Goal: Submit feedback/report problem

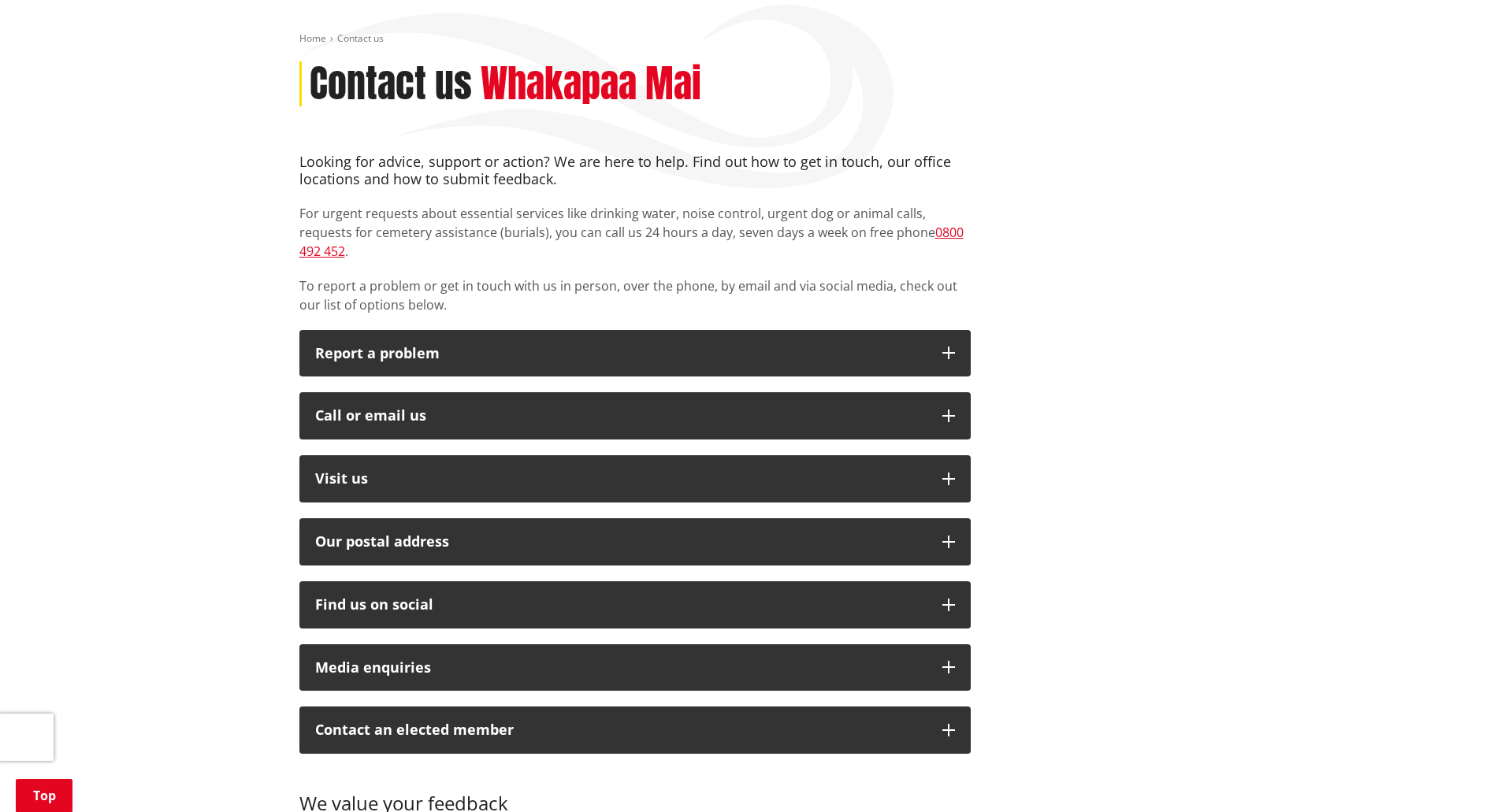
scroll to position [210, 0]
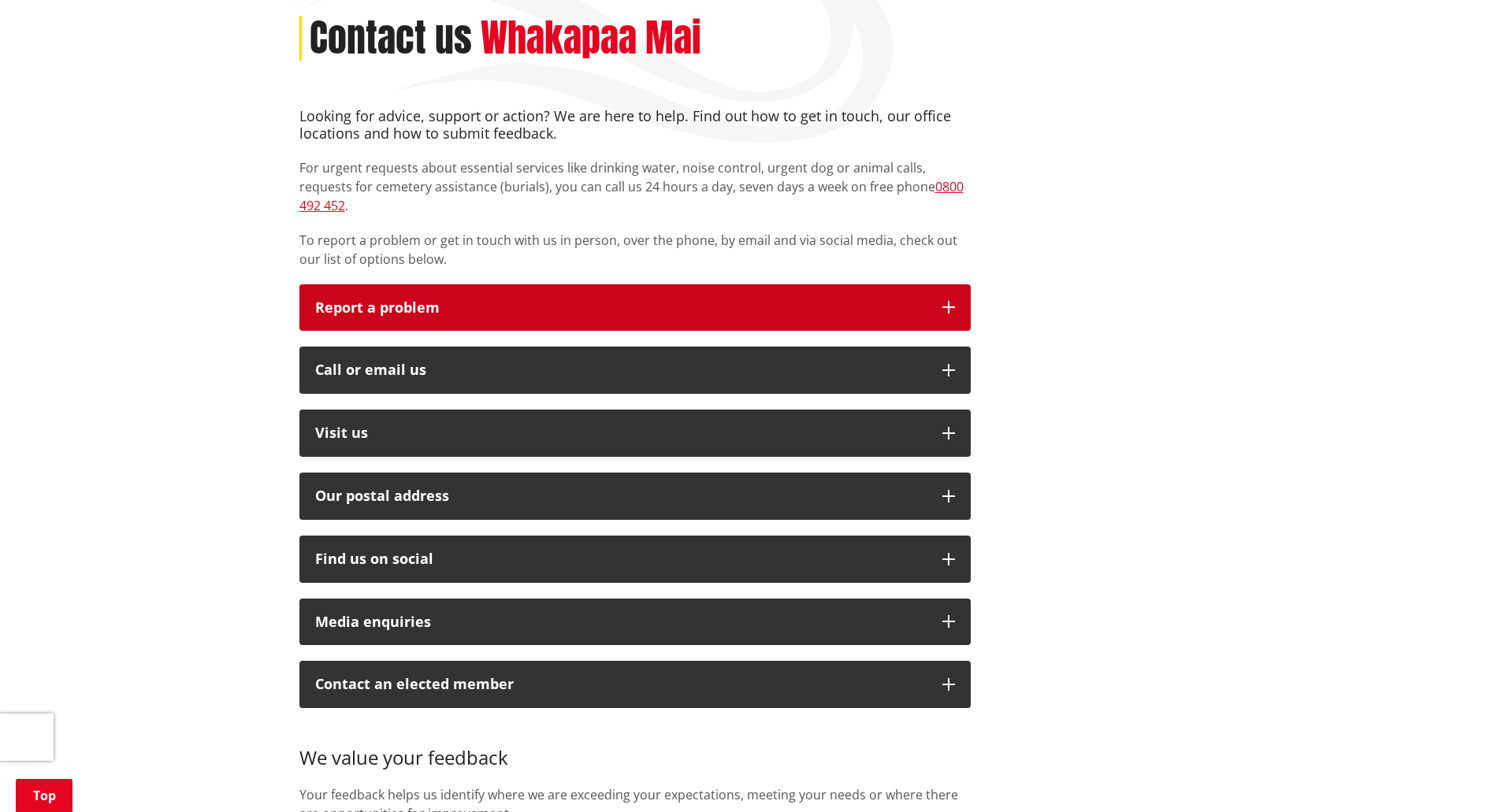
click at [582, 300] on p "Report a problem" at bounding box center [620, 308] width 611 height 16
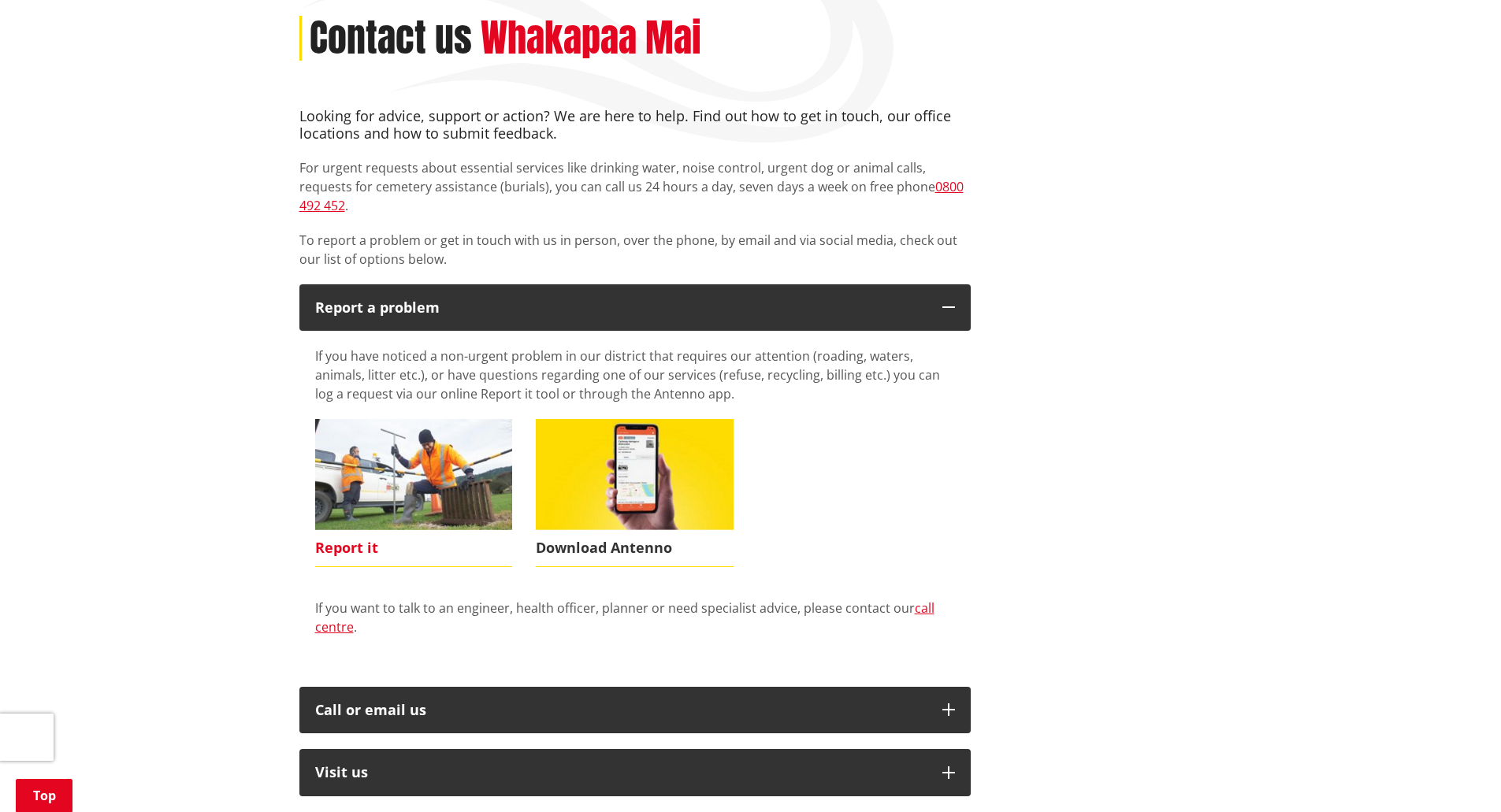
click at [451, 457] on img at bounding box center [414, 474] width 198 height 111
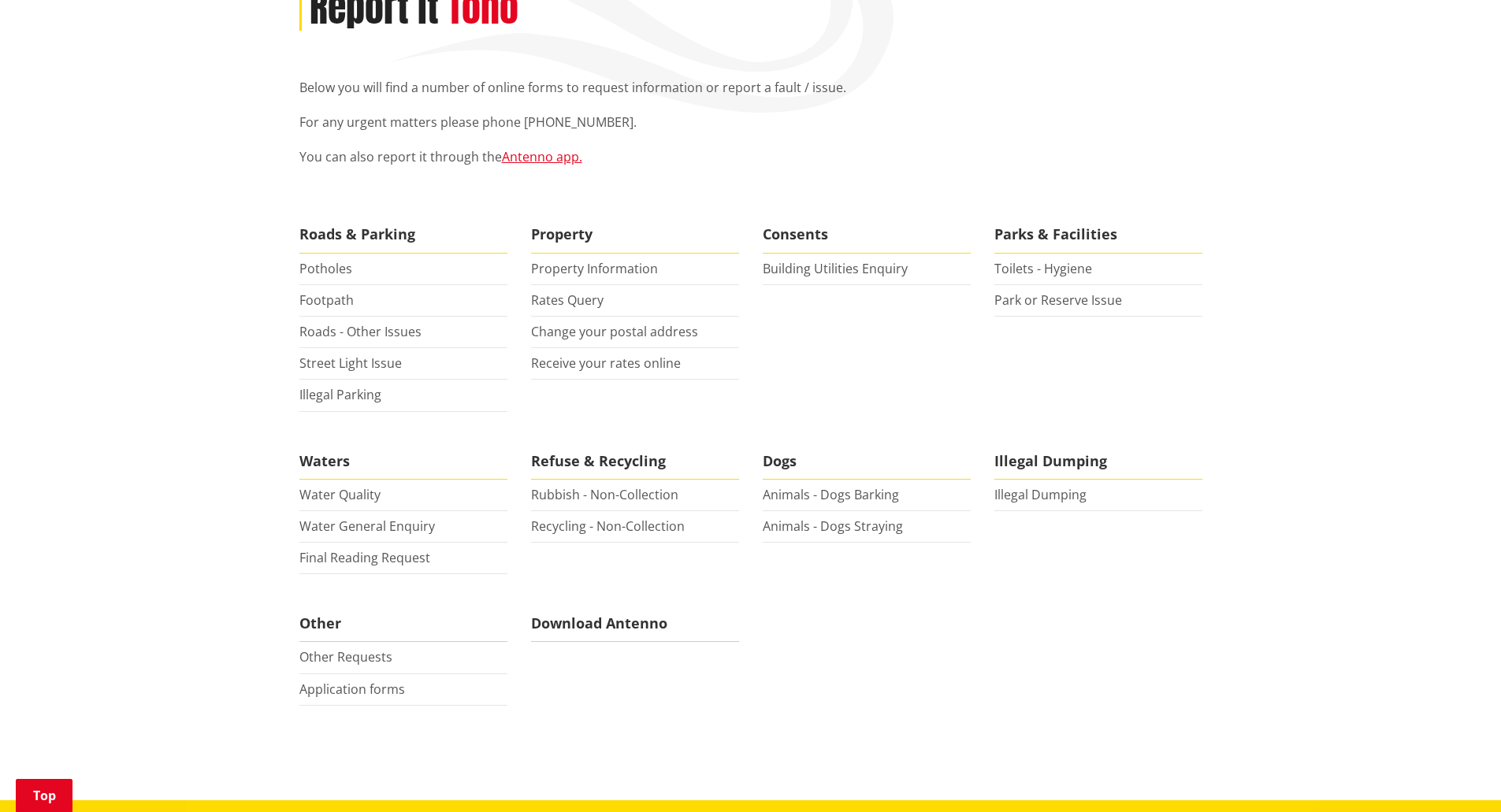
scroll to position [210, 0]
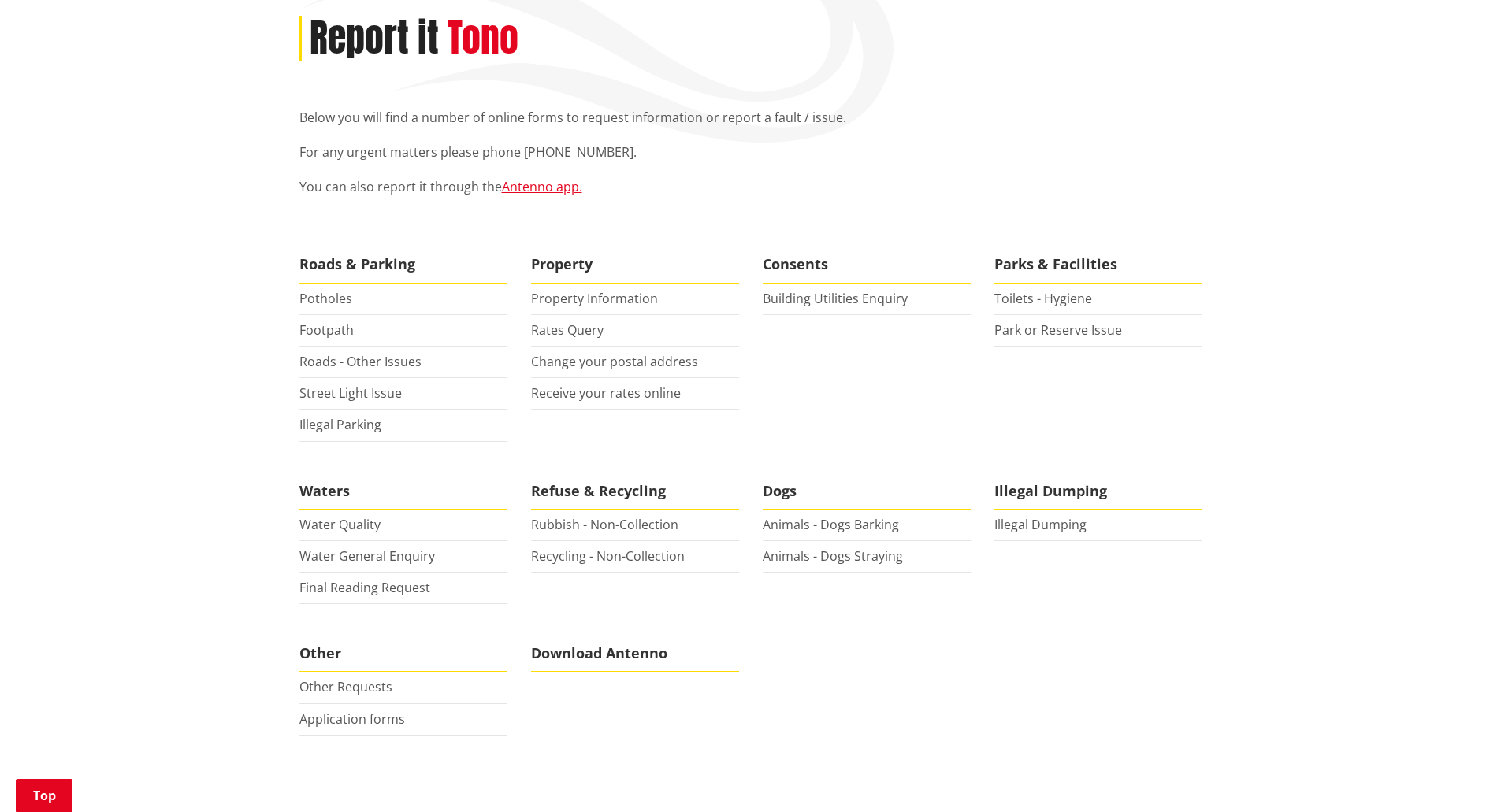
click at [316, 699] on li "Other Requests" at bounding box center [404, 687] width 208 height 31
click at [322, 695] on link "Other Requests" at bounding box center [346, 686] width 93 height 18
